Goal: Register for event/course

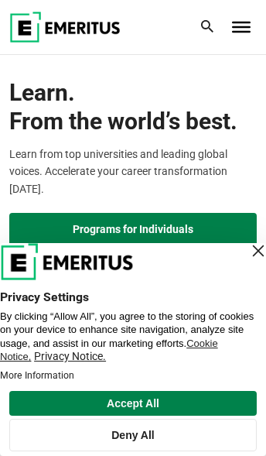
click at [184, 438] on button "Deny All" at bounding box center [133, 435] width 248 height 33
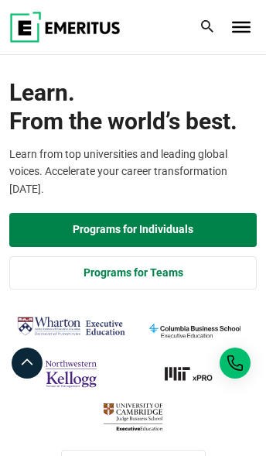
click at [256, 253] on div "Programs for Individuals Programs for Teams" at bounding box center [133, 251] width 248 height 77
click at [228, 225] on link "Programs for Individuals" at bounding box center [133, 230] width 248 height 34
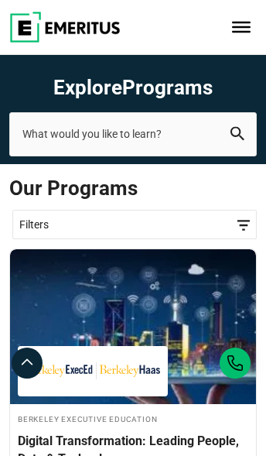
click at [246, 218] on span "Filters" at bounding box center [134, 225] width 231 height 16
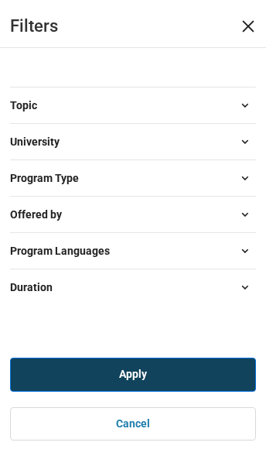
click at [241, 108] on span at bounding box center [244, 105] width 23 height 23
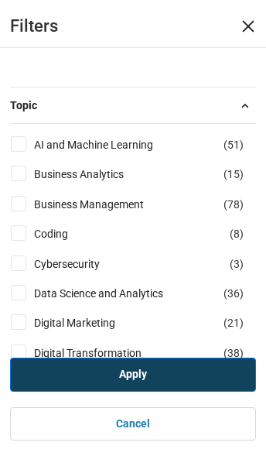
click at [162, 142] on link "AI and Machine Learning" at bounding box center [109, 144] width 150 height 17
checkbox input "true"
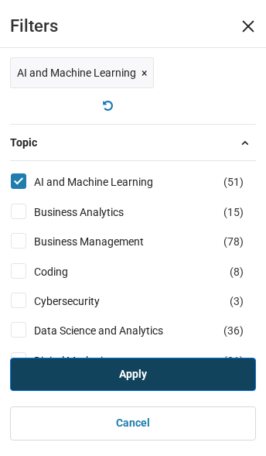
click at [157, 371] on link "Apply" at bounding box center [133, 375] width 246 height 34
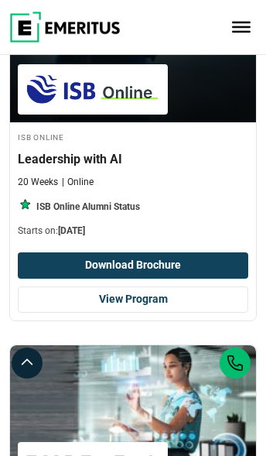
scroll to position [2192, 0]
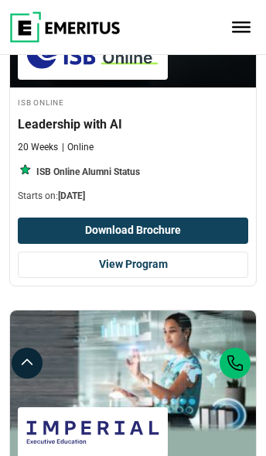
click at [206, 259] on link "View Program" at bounding box center [133, 265] width 231 height 26
